Goal: Check status: Check status

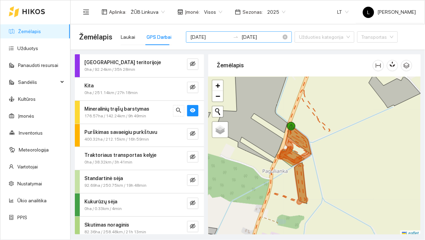
click at [214, 40] on input "[DATE]" at bounding box center [210, 37] width 40 height 8
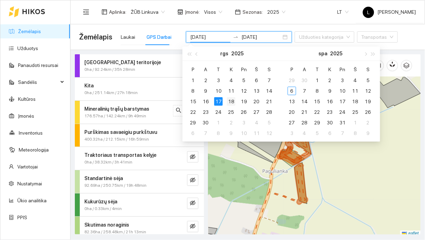
click at [236, 98] on td "18" at bounding box center [231, 101] width 13 height 11
type input "[DATE]"
click at [234, 103] on div "18" at bounding box center [231, 101] width 8 height 8
type input "[DATE]"
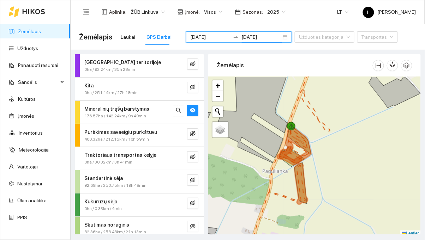
click at [318, 14] on div "Aplinka : ŽŪB Linkuva Įmonė : Visos Sezonas : 2025 LT [PERSON_NAME]" at bounding box center [247, 11] width 337 height 23
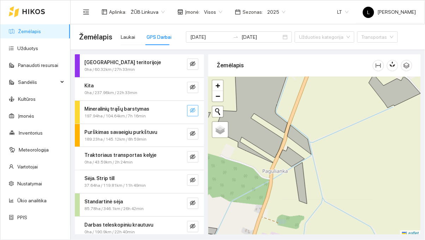
click at [197, 107] on button "button" at bounding box center [192, 110] width 11 height 11
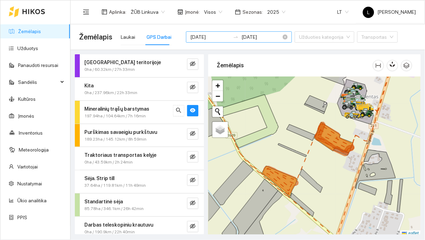
click at [200, 39] on input "[DATE]" at bounding box center [210, 37] width 40 height 8
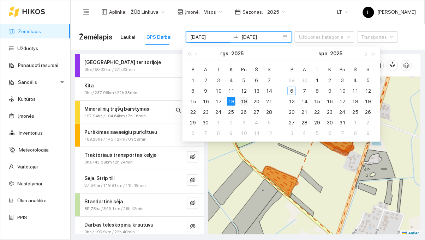
click at [243, 100] on div "19" at bounding box center [243, 101] width 8 height 8
type input "[DATE]"
click at [243, 100] on div "19" at bounding box center [243, 101] width 8 height 8
type input "[DATE]"
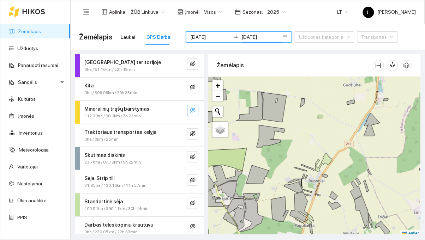
click at [195, 114] on button "button" at bounding box center [192, 110] width 11 height 11
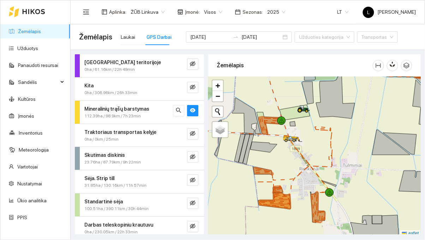
click at [240, 162] on div at bounding box center [314, 157] width 212 height 160
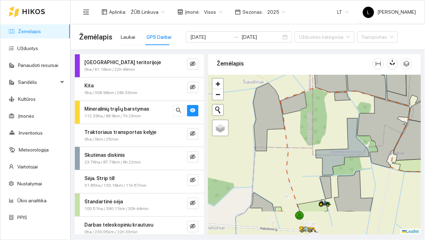
click at [378, 130] on icon at bounding box center [383, 132] width 53 height 71
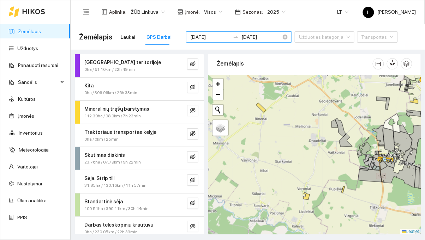
click at [213, 37] on input "[DATE]" at bounding box center [210, 37] width 40 height 8
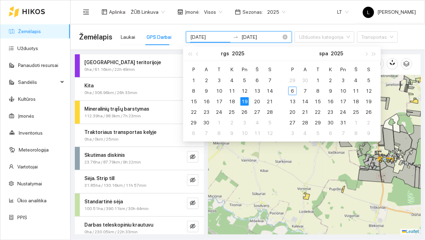
click at [234, 108] on div "25" at bounding box center [231, 112] width 8 height 8
type input "[DATE]"
click at [232, 111] on div "25" at bounding box center [231, 112] width 8 height 8
type input "[DATE]"
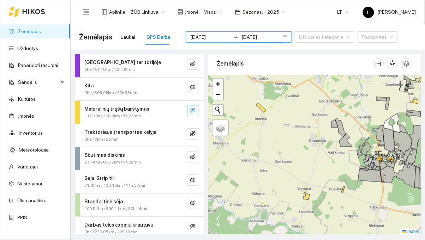
click at [195, 113] on span "eye-invisible" at bounding box center [193, 111] width 6 height 7
click at [193, 115] on button "button" at bounding box center [192, 110] width 11 height 11
click at [189, 107] on button "button" at bounding box center [192, 110] width 11 height 11
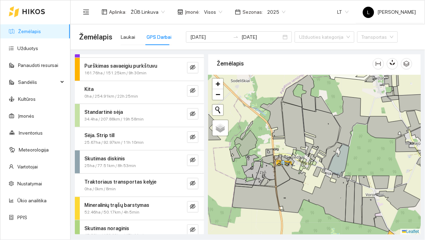
scroll to position [98, 0]
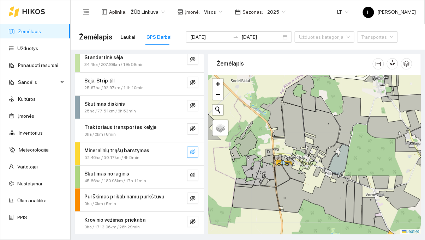
click at [190, 151] on icon "eye-invisible" at bounding box center [193, 152] width 6 height 5
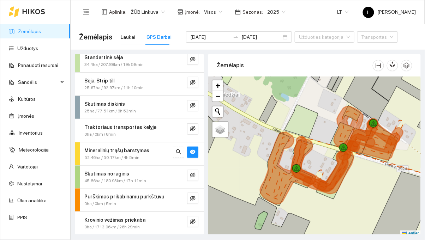
scroll to position [2, 0]
